Goal: Transaction & Acquisition: Purchase product/service

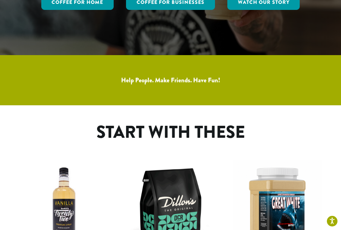
scroll to position [389, 0]
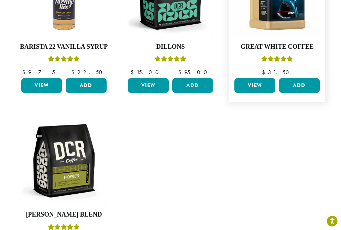
click at [258, 85] on link "View" at bounding box center [255, 85] width 41 height 15
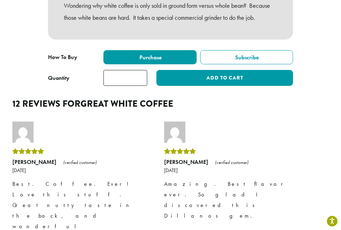
scroll to position [459, 0]
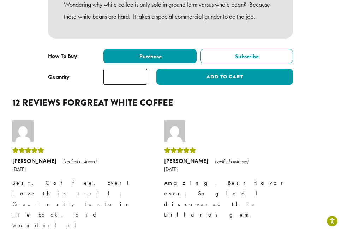
click at [141, 73] on input "*" at bounding box center [125, 77] width 44 height 16
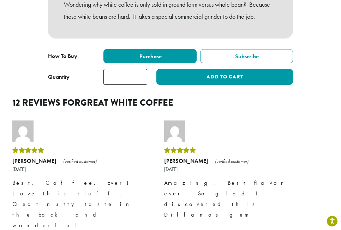
click at [141, 73] on input "*" at bounding box center [125, 77] width 44 height 16
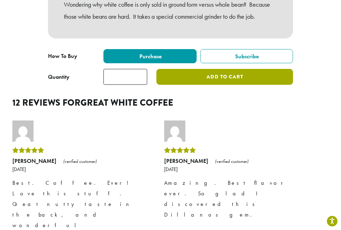
drag, startPoint x: 141, startPoint y: 73, endPoint x: 198, endPoint y: 73, distance: 56.9
type input "*"
click at [141, 73] on input "*" at bounding box center [125, 77] width 44 height 16
click at [208, 73] on button "Add to cart" at bounding box center [224, 77] width 137 height 16
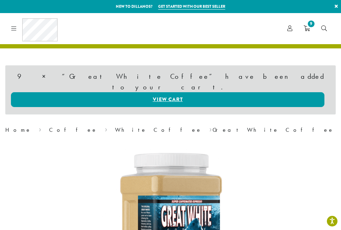
click at [164, 81] on div "9 × “Great White Coffee” have been added to your cart. View cart" at bounding box center [170, 89] width 331 height 49
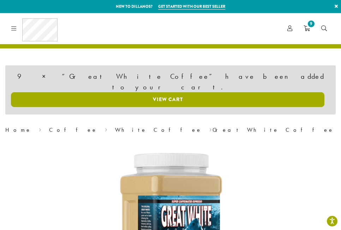
click at [162, 92] on link "View cart" at bounding box center [168, 99] width 314 height 15
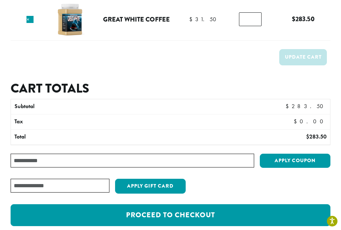
scroll to position [71, 0]
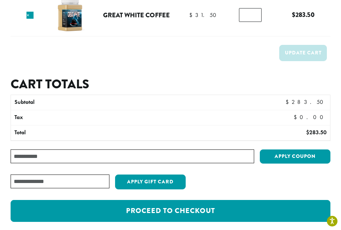
click at [88, 156] on input "Coupon:" at bounding box center [133, 156] width 244 height 14
paste input "*****"
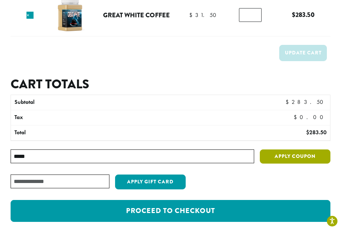
type input "*****"
click at [298, 156] on button "Apply coupon" at bounding box center [295, 156] width 71 height 14
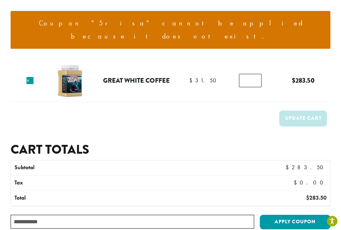
scroll to position [71, 0]
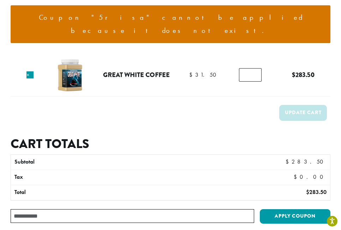
click at [93, 209] on input "Coupon:" at bounding box center [133, 216] width 244 height 14
paste input "**********"
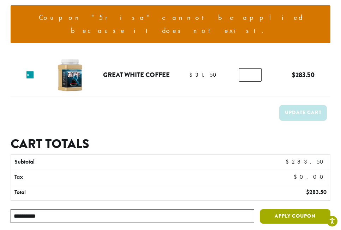
type input "**********"
click at [298, 209] on button "Apply coupon" at bounding box center [295, 216] width 71 height 14
